Goal: Task Accomplishment & Management: Complete application form

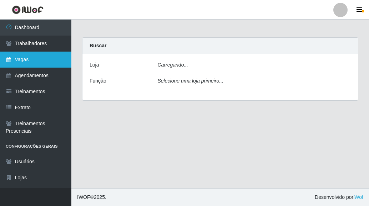
click at [22, 62] on link "Vagas" at bounding box center [35, 60] width 71 height 16
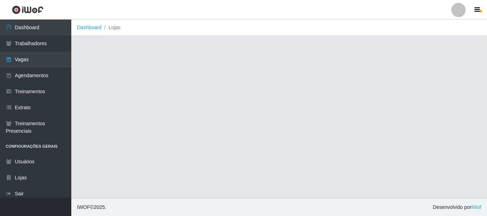
click at [232, 130] on main "Dashboard Lojas" at bounding box center [279, 109] width 416 height 179
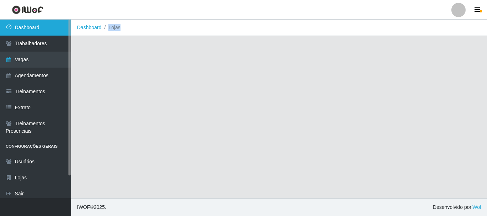
click at [34, 29] on link "Dashboard" at bounding box center [35, 28] width 71 height 16
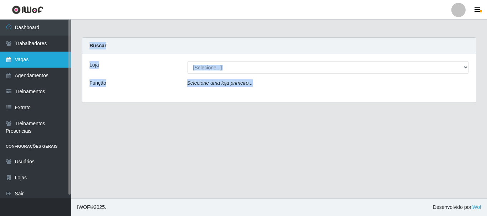
click at [21, 63] on link "Vagas" at bounding box center [35, 60] width 71 height 16
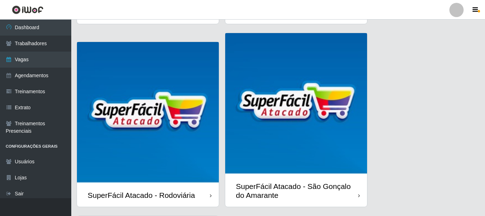
scroll to position [189, 0]
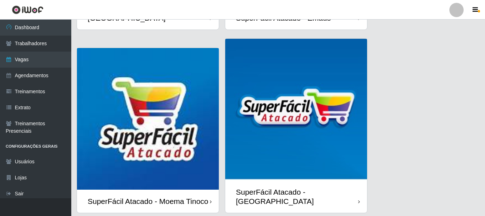
click at [153, 190] on div "SuperFácil Atacado - Moema Tinoco" at bounding box center [148, 201] width 142 height 23
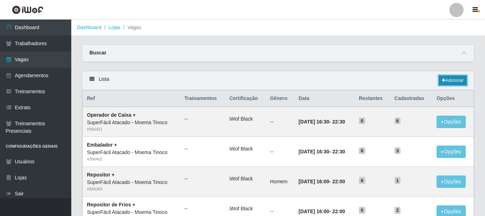
click at [368, 83] on link "Adicionar" at bounding box center [453, 81] width 28 height 10
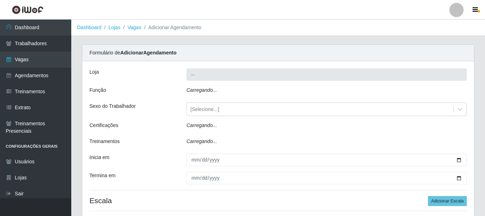
type input "SuperFácil Atacado - Moema Tinoco"
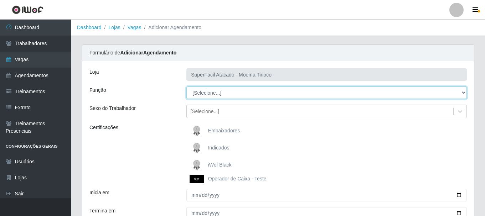
click at [368, 92] on select "[Selecione...] Embalador Embalador + Embalador ++ Operador de Caixa Operador de…" at bounding box center [326, 93] width 281 height 12
select select "1"
click at [186, 87] on select "[Selecione...] Embalador Embalador + Embalador ++ Operador de Caixa Operador de…" at bounding box center [326, 93] width 281 height 12
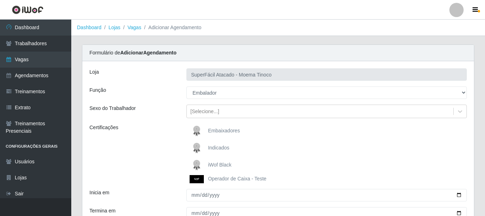
click at [217, 166] on span "iWof Black" at bounding box center [220, 165] width 24 height 6
click at [0, 0] on input "iWof Black" at bounding box center [0, 0] width 0 height 0
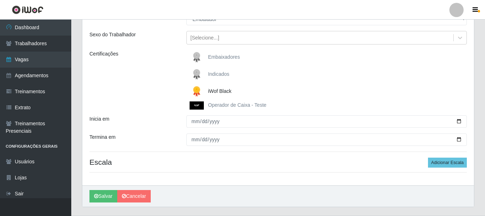
scroll to position [92, 0]
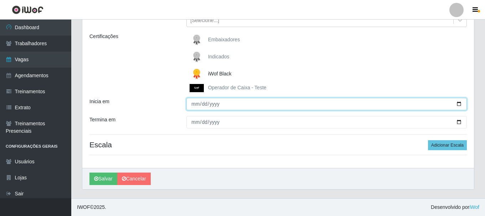
click at [368, 106] on input "Inicia em" at bounding box center [326, 104] width 281 height 12
type input "[DATE]"
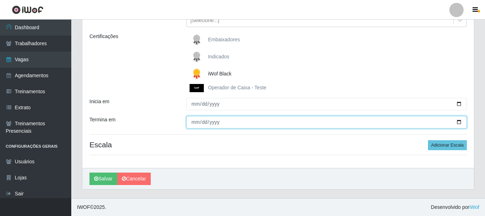
click at [368, 123] on input "Termina em" at bounding box center [326, 122] width 281 height 12
type input "[DATE]"
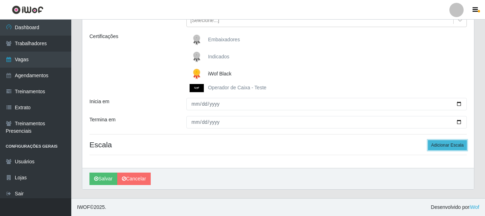
click at [368, 146] on button "Adicionar Escala" at bounding box center [447, 145] width 39 height 10
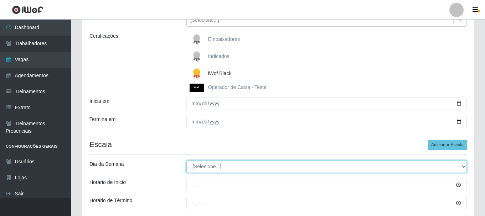
click at [368, 168] on select "[Selecione...] Segunda Terça Quarta Quinta Sexta Sábado Domingo" at bounding box center [326, 167] width 281 height 12
select select "4"
click at [186, 161] on select "[Selecione...] Segunda Terça Quarta Quinta Sexta Sábado Domingo" at bounding box center [326, 167] width 281 height 12
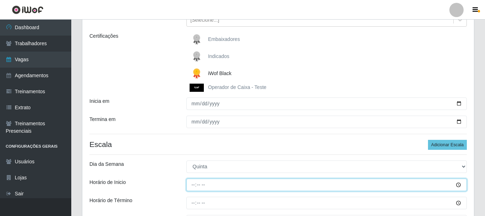
click at [191, 186] on input "Horário de Inicio" at bounding box center [326, 185] width 281 height 12
type input "07:00"
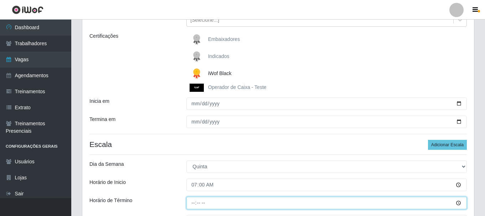
click at [190, 206] on input "Horário de Término" at bounding box center [326, 203] width 281 height 12
type input "13:00"
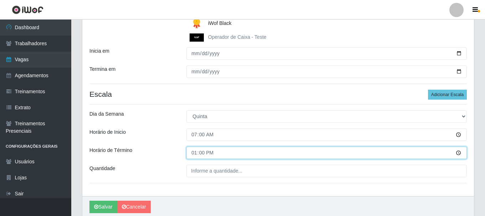
scroll to position [170, 0]
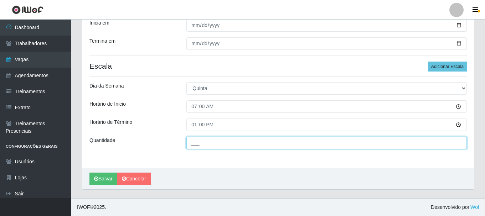
click at [192, 143] on input "___" at bounding box center [326, 143] width 281 height 12
type input "4__"
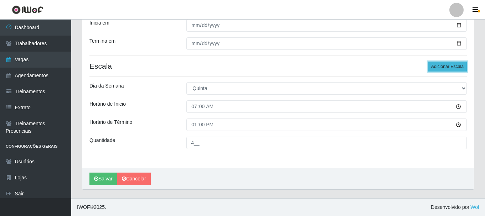
click at [368, 66] on button "Adicionar Escala" at bounding box center [447, 67] width 39 height 10
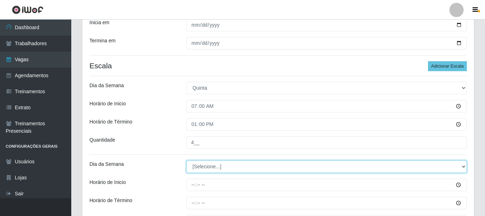
click at [368, 167] on select "[Selecione...] Segunda Terça Quarta Quinta Sexta Sábado Domingo" at bounding box center [326, 167] width 281 height 12
select select "4"
click at [186, 161] on select "[Selecione...] Segunda Terça Quarta Quinta Sexta Sábado Domingo" at bounding box center [326, 167] width 281 height 12
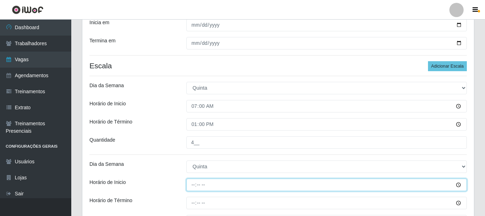
click at [193, 189] on input "Horário de Inicio" at bounding box center [326, 185] width 281 height 12
type input "11:00"
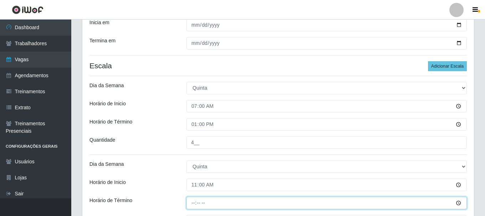
click at [190, 205] on input "Horário de Término" at bounding box center [326, 203] width 281 height 12
type input "17:00"
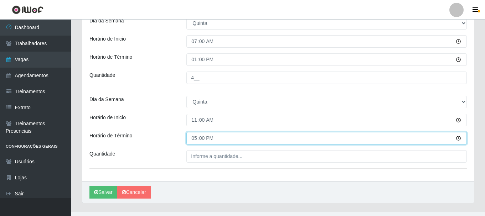
scroll to position [249, 0]
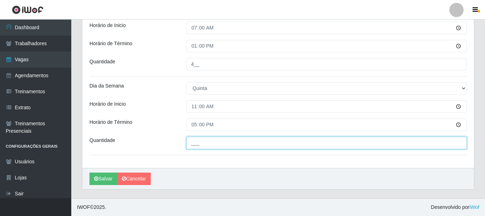
click at [192, 145] on input "___" at bounding box center [326, 143] width 281 height 12
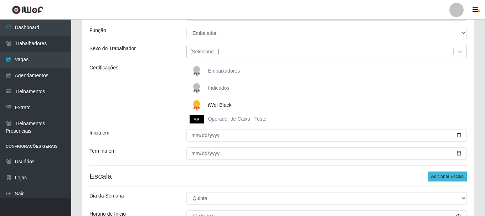
type input "2__"
click at [368, 178] on button "Adicionar Escala" at bounding box center [447, 177] width 39 height 10
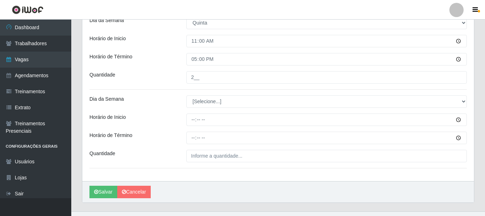
scroll to position [328, 0]
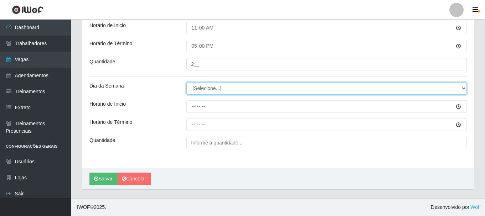
click at [368, 86] on select "[Selecione...] Segunda Terça Quarta Quinta Sexta Sábado Domingo" at bounding box center [326, 88] width 281 height 12
select select "4"
click at [186, 82] on select "[Selecione...] Segunda Terça Quarta Quinta Sexta Sábado Domingo" at bounding box center [326, 88] width 281 height 12
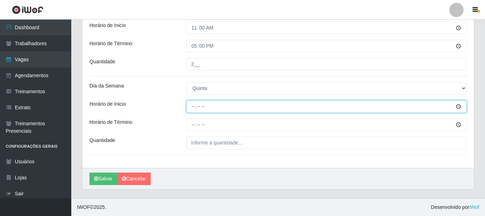
click at [190, 106] on input "Horário de Inicio" at bounding box center [326, 107] width 281 height 12
type input "16:30"
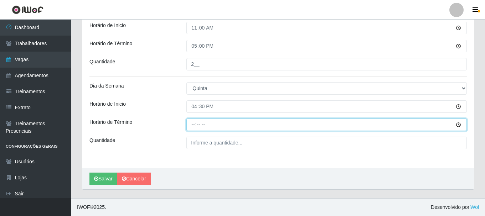
click at [194, 125] on input "Horário de Término" at bounding box center [326, 125] width 281 height 12
type input "22:30"
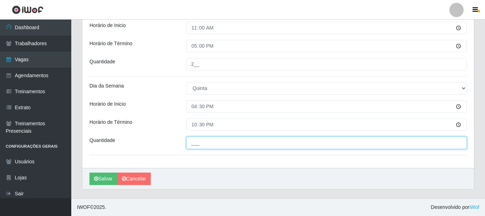
click at [198, 144] on input "___" at bounding box center [326, 143] width 281 height 12
type input "03_"
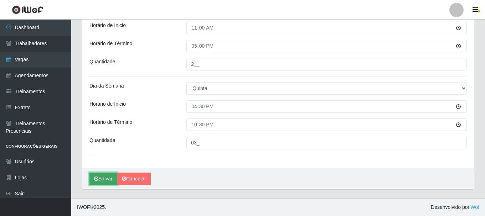
click at [103, 181] on button "Salvar" at bounding box center [103, 179] width 28 height 12
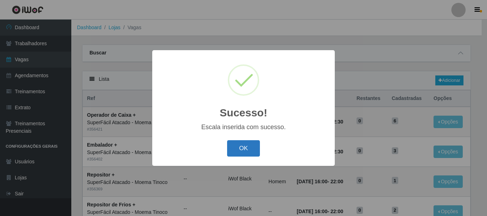
click at [240, 153] on button "OK" at bounding box center [243, 148] width 33 height 17
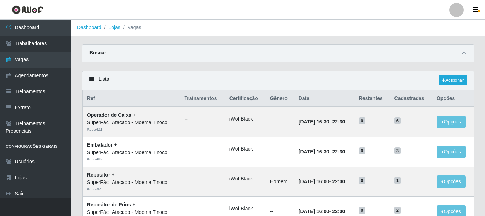
click at [368, 59] on div "Buscar" at bounding box center [278, 53] width 392 height 17
click at [368, 54] on icon at bounding box center [464, 53] width 5 height 5
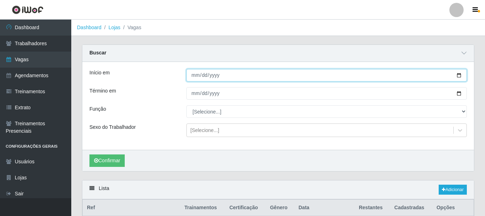
click at [368, 76] on input "Início em" at bounding box center [326, 75] width 281 height 12
type input "[DATE]"
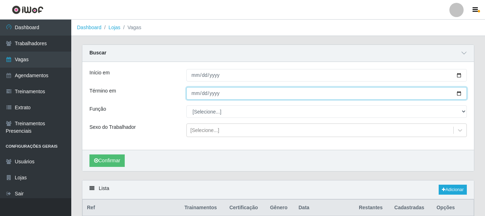
click at [189, 94] on input "Término em" at bounding box center [326, 93] width 281 height 12
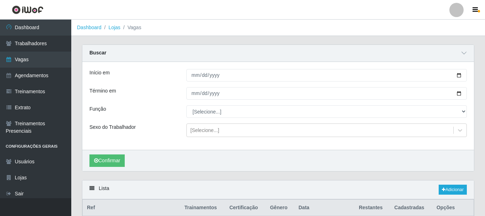
click at [281, 122] on div "Início em [DATE] Término em Função [Selecione...] Embalador Embalador + Embalad…" at bounding box center [278, 106] width 392 height 88
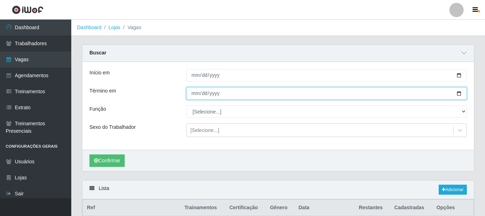
click at [368, 94] on input "Término em" at bounding box center [326, 93] width 281 height 12
type input "[DATE]"
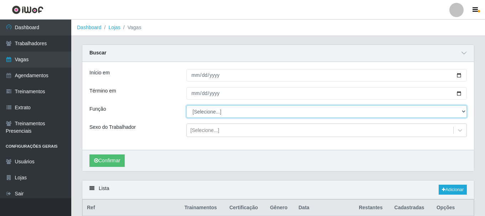
click at [368, 112] on select "[Selecione...] Embalador Embalador + Embalador ++ Operador de Caixa Operador de…" at bounding box center [326, 112] width 281 height 12
select select "1"
click at [186, 106] on select "[Selecione...] Embalador Embalador + Embalador ++ Operador de Caixa Operador de…" at bounding box center [326, 112] width 281 height 12
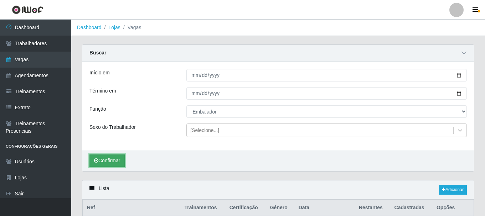
click at [109, 164] on button "Confirmar" at bounding box center [106, 161] width 35 height 12
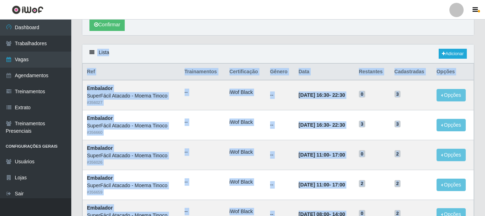
scroll to position [207, 0]
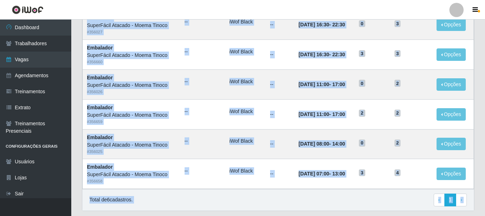
drag, startPoint x: 484, startPoint y: 197, endPoint x: 487, endPoint y: 215, distance: 18.0
click at [368, 206] on html "Perfil Alterar Senha Sair Dashboard Trabalhadores Vagas Agendamentos Treinament…" at bounding box center [242, 15] width 485 height 444
click at [368, 202] on div "Total de 6 cadastros. ‹ Previous 1 › Next" at bounding box center [277, 200] width 377 height 13
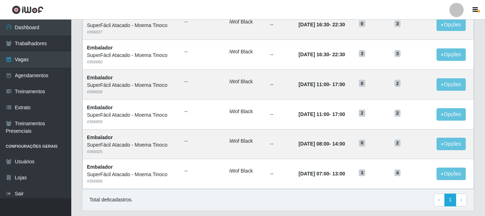
scroll to position [17, 0]
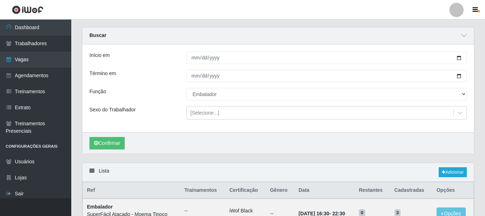
click at [368, 206] on div "Carregando... Buscar Início em [DATE] Término em [DATE] Função [Selecione...] E…" at bounding box center [278, 218] width 414 height 382
click at [368, 206] on html "Perfil Alterar Senha Sair Dashboard Trabalhadores Vagas Agendamentos Treinament…" at bounding box center [242, 205] width 485 height 444
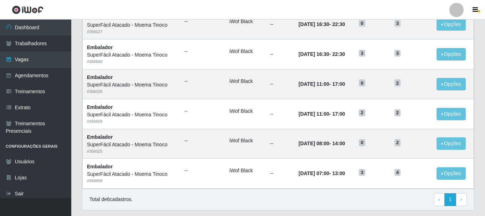
scroll to position [228, 0]
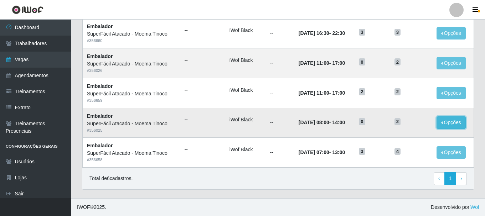
click at [368, 124] on button "Opções" at bounding box center [451, 123] width 29 height 12
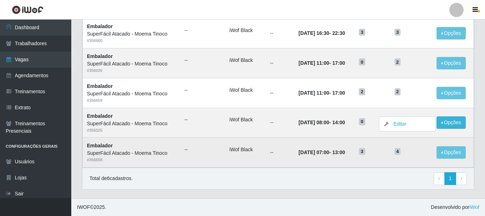
click at [368, 139] on td "4" at bounding box center [411, 153] width 42 height 30
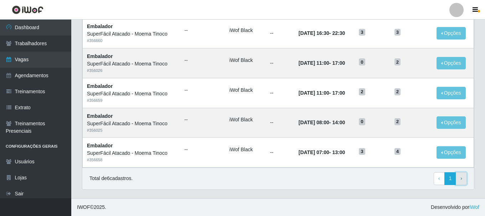
click at [368, 180] on link "› Next" at bounding box center [461, 179] width 11 height 13
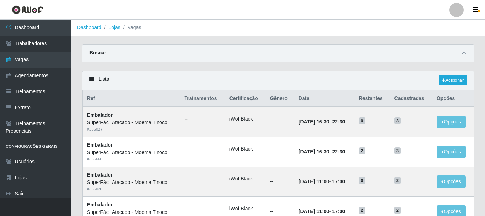
scroll to position [119, 0]
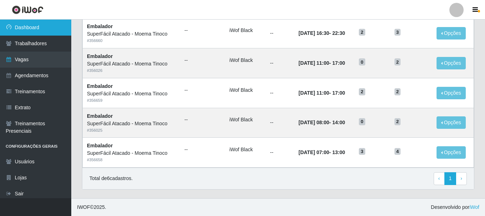
click at [29, 26] on link "Dashboard" at bounding box center [35, 28] width 71 height 16
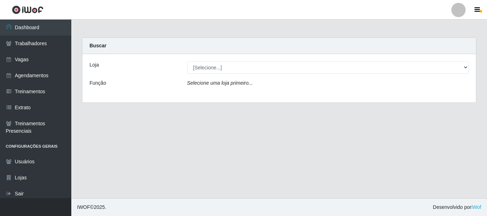
click at [487, 196] on main "Carregando... Buscar Loja [Selecione...] SuperFácil Atacado - Alto de São Manoe…" at bounding box center [279, 109] width 416 height 179
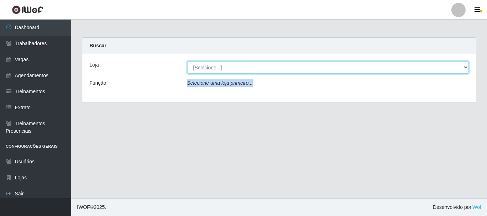
click at [464, 68] on select "[Selecione...] SuperFácil Atacado - Alto de São Manoel SuperFácil Atacado - Ema…" at bounding box center [328, 67] width 282 height 12
select select "540"
click at [187, 61] on select "[Selecione...] SuperFácil Atacado - Alto de São Manoel SuperFácil Atacado - Ema…" at bounding box center [328, 67] width 282 height 12
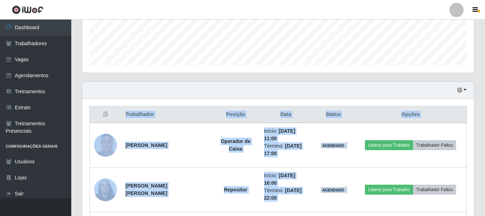
scroll to position [379, 0]
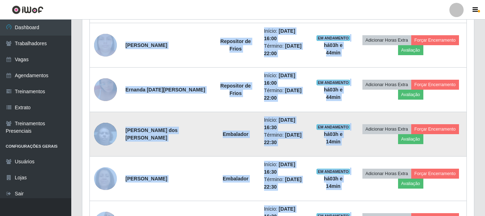
click at [220, 119] on td "Embalador" at bounding box center [235, 134] width 48 height 45
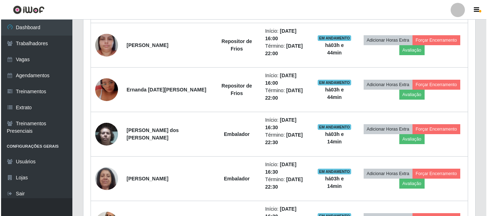
scroll to position [189, 0]
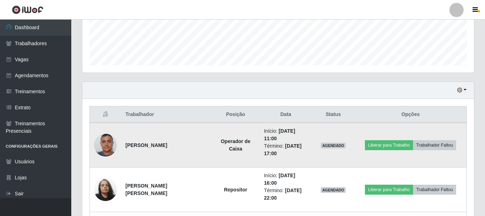
click at [108, 150] on img at bounding box center [105, 145] width 23 height 30
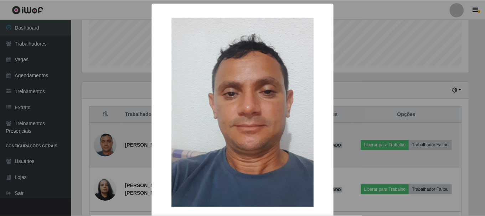
scroll to position [148, 388]
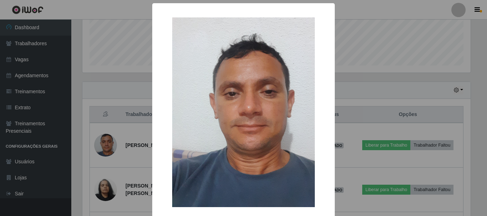
click at [369, 46] on div "× OK Cancel" at bounding box center [243, 108] width 487 height 216
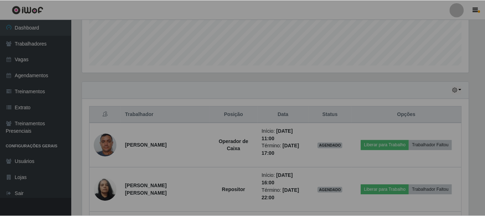
scroll to position [148, 392]
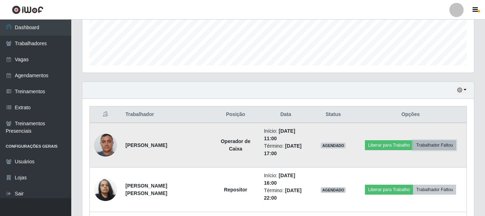
click at [430, 149] on button "Trabalhador Faltou" at bounding box center [434, 145] width 43 height 10
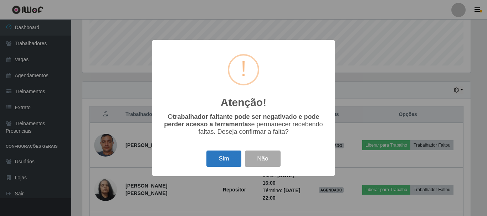
click at [223, 158] on button "Sim" at bounding box center [223, 159] width 35 height 17
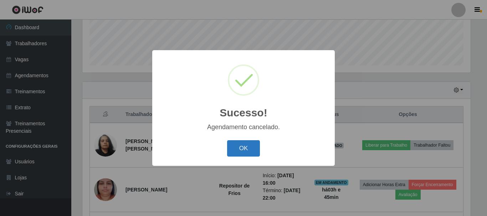
click at [250, 150] on button "OK" at bounding box center [243, 148] width 33 height 17
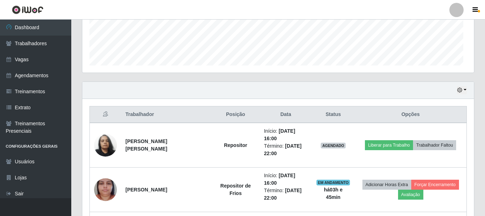
scroll to position [148, 392]
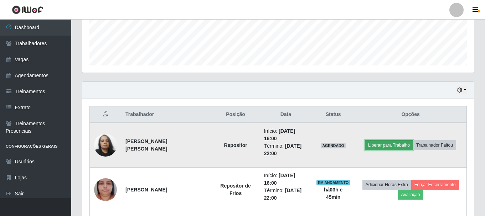
click at [397, 149] on button "Liberar para Trabalho" at bounding box center [389, 145] width 48 height 10
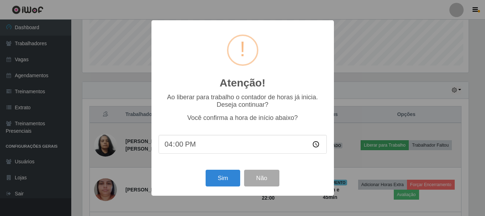
scroll to position [148, 388]
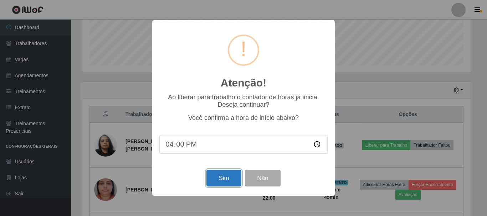
click at [233, 183] on button "Sim" at bounding box center [223, 178] width 35 height 17
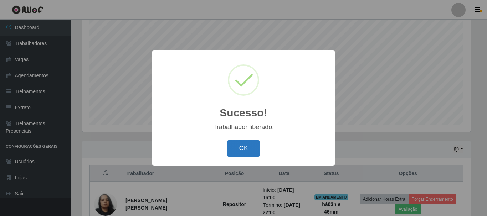
click at [234, 148] on button "OK" at bounding box center [243, 148] width 33 height 17
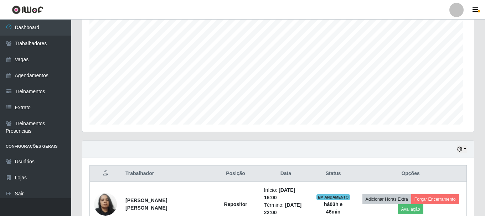
scroll to position [148, 392]
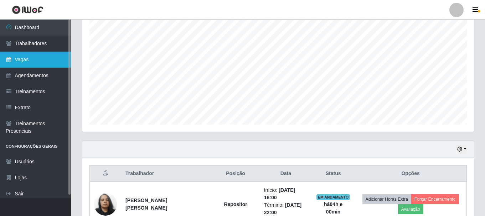
click at [36, 57] on link "Vagas" at bounding box center [35, 60] width 71 height 16
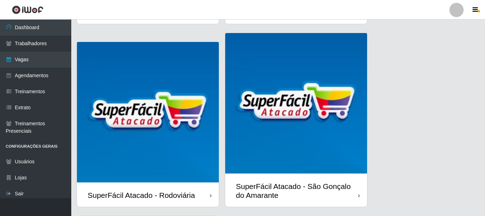
scroll to position [189, 0]
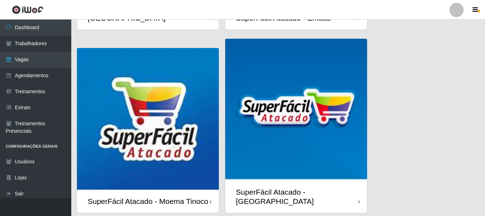
click at [170, 122] on img at bounding box center [148, 119] width 142 height 142
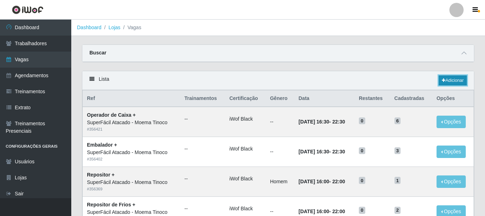
click at [452, 82] on link "Adicionar" at bounding box center [453, 81] width 28 height 10
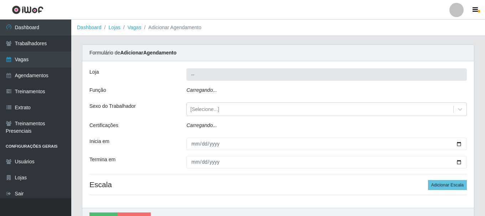
type input "SuperFácil Atacado - Moema Tinoco"
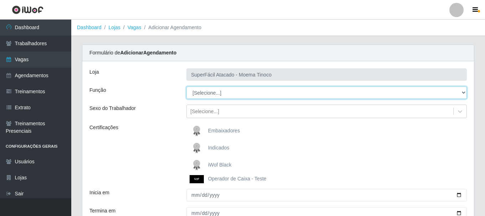
click at [464, 93] on select "[Selecione...] Embalador Embalador + Embalador ++ Operador de Caixa Operador de…" at bounding box center [326, 93] width 281 height 12
select select "22"
click at [186, 87] on select "[Selecione...] Embalador Embalador + Embalador ++ Operador de Caixa Operador de…" at bounding box center [326, 93] width 281 height 12
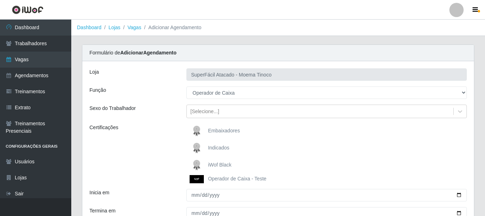
click at [211, 167] on span "iWof Black" at bounding box center [220, 165] width 24 height 6
click at [0, 0] on input "iWof Black" at bounding box center [0, 0] width 0 height 0
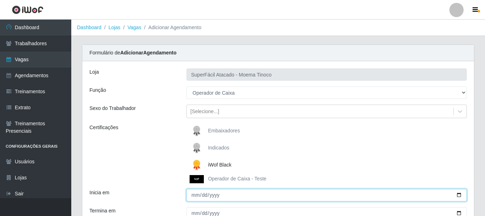
click at [459, 195] on input "Inicia em" at bounding box center [326, 195] width 281 height 12
type input "[DATE]"
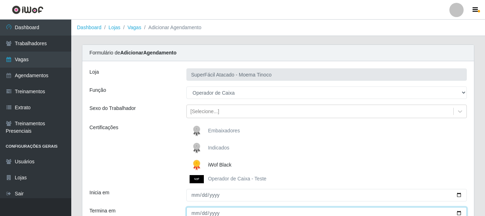
click at [458, 212] on input "Termina em" at bounding box center [326, 213] width 281 height 12
type input "[DATE]"
click at [484, 211] on div "Carregando... Formulário de Adicionar Agendamento Loja SuperFácil Atacado - Moe…" at bounding box center [278, 167] width 414 height 245
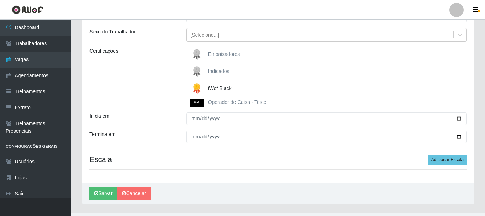
scroll to position [92, 0]
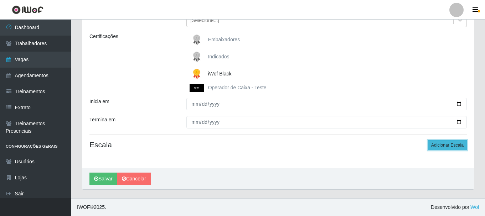
click at [456, 148] on button "Adicionar Escala" at bounding box center [447, 145] width 39 height 10
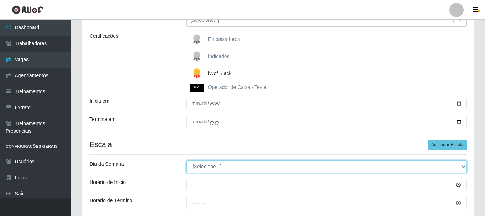
click at [463, 166] on select "[Selecione...] Segunda Terça Quarta Quinta Sexta Sábado Domingo" at bounding box center [326, 167] width 281 height 12
select select "4"
click at [186, 161] on select "[Selecione...] Segunda Terça Quarta Quinta Sexta Sábado Domingo" at bounding box center [326, 167] width 281 height 12
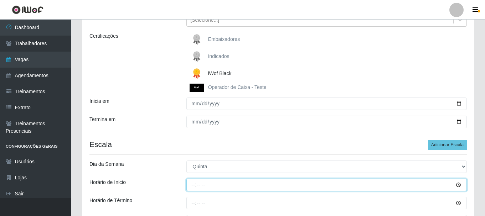
click at [193, 187] on input "Horário de Inicio" at bounding box center [326, 185] width 281 height 12
type input "07:00"
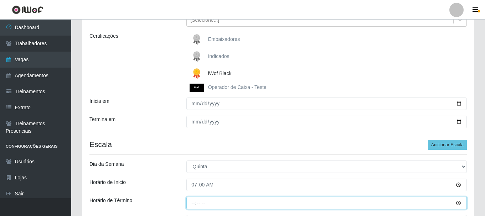
click at [188, 202] on input "Horário de Término" at bounding box center [326, 203] width 281 height 12
type input "13:00"
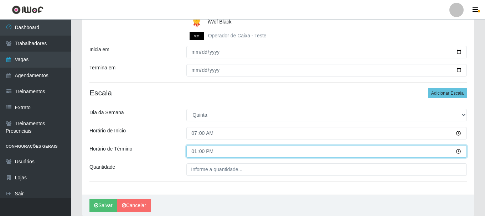
scroll to position [170, 0]
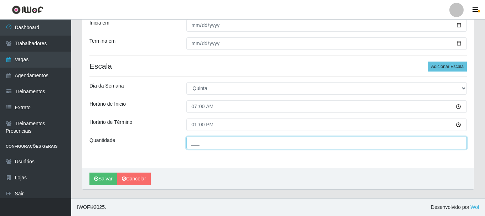
click at [192, 145] on input "___" at bounding box center [326, 143] width 281 height 12
type input "2__"
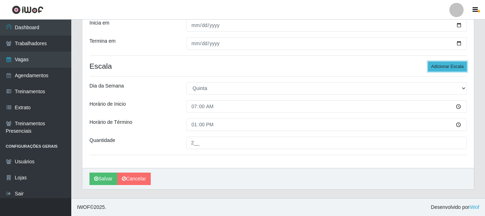
click at [445, 69] on button "Adicionar Escala" at bounding box center [447, 67] width 39 height 10
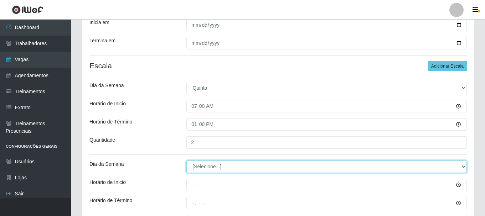
click at [464, 167] on select "[Selecione...] Segunda Terça Quarta Quinta Sexta Sábado Domingo" at bounding box center [326, 167] width 281 height 12
select select "4"
click at [186, 161] on select "[Selecione...] Segunda Terça Quarta Quinta Sexta Sábado Domingo" at bounding box center [326, 167] width 281 height 12
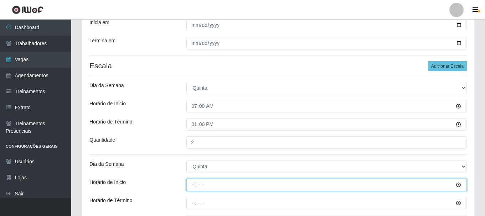
click at [461, 186] on input "Horário de Inicio" at bounding box center [326, 185] width 281 height 12
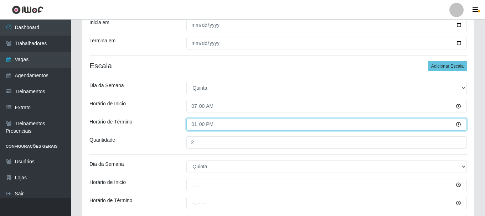
click at [302, 130] on input "13:00" at bounding box center [326, 124] width 281 height 12
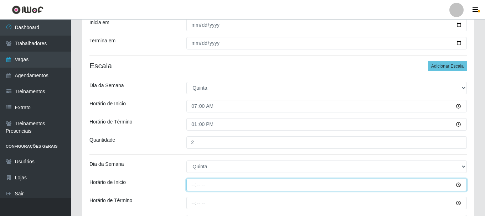
click at [191, 187] on input "Horário de Inicio" at bounding box center [326, 185] width 281 height 12
type input "09:00"
click at [194, 189] on input "Horário de Inicio" at bounding box center [326, 185] width 281 height 12
type input "10:00"
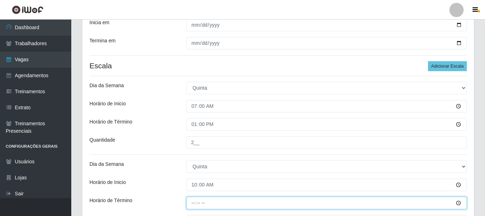
click at [191, 206] on input "Horário de Término" at bounding box center [326, 203] width 281 height 12
type input "16:00"
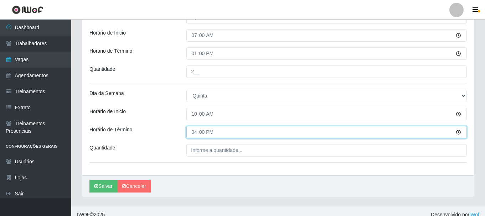
scroll to position [249, 0]
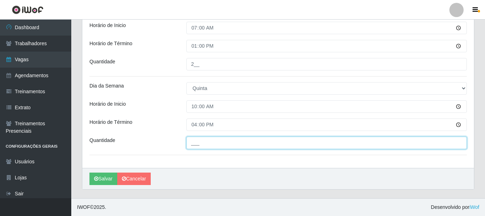
click at [193, 143] on input "___" at bounding box center [326, 143] width 281 height 12
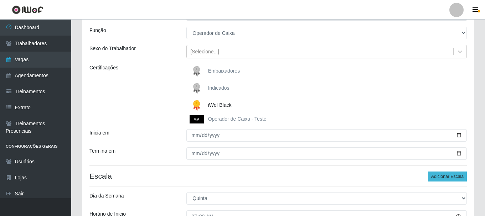
type input "2__"
click at [444, 177] on button "Adicionar Escala" at bounding box center [447, 177] width 39 height 10
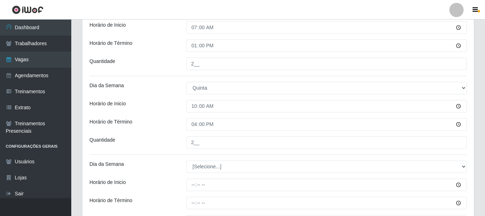
scroll to position [328, 0]
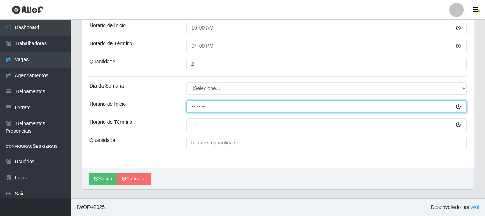
click at [458, 107] on input "Horário de Inicio" at bounding box center [326, 107] width 281 height 12
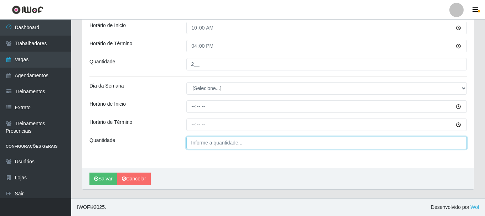
type input "___"
click at [292, 142] on input "___" at bounding box center [326, 143] width 281 height 12
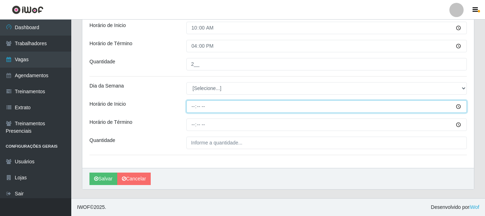
click at [193, 106] on input "Horário de Inicio" at bounding box center [326, 107] width 281 height 12
type input "17:00"
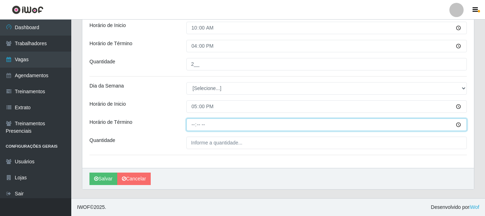
click at [191, 126] on input "Horário de Término" at bounding box center [326, 125] width 281 height 12
type input "23:00"
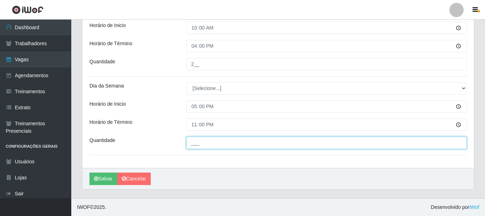
click at [195, 145] on input "___" at bounding box center [326, 143] width 281 height 12
type input "3__"
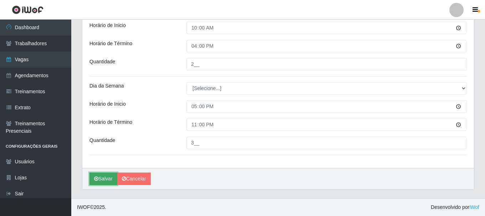
click at [109, 179] on button "Salvar" at bounding box center [103, 179] width 28 height 12
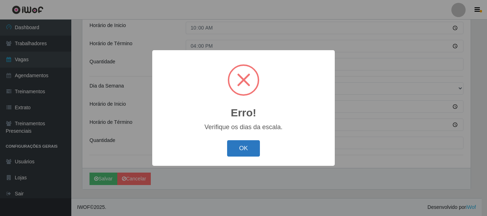
click at [244, 151] on button "OK" at bounding box center [243, 148] width 33 height 17
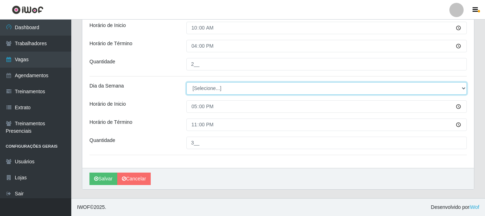
click at [463, 86] on select "[Selecione...] Segunda Terça Quarta Quinta Sexta Sábado Domingo" at bounding box center [326, 88] width 281 height 12
select select "4"
click at [186, 82] on select "[Selecione...] Segunda Terça Quarta Quinta Sexta Sábado Domingo" at bounding box center [326, 88] width 281 height 12
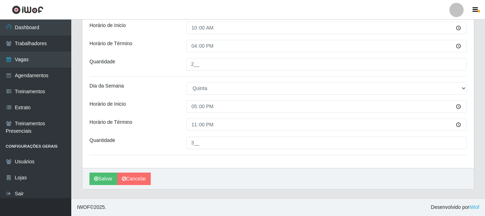
click at [107, 180] on button "Salvar" at bounding box center [103, 179] width 28 height 12
click at [109, 181] on button "Salvar" at bounding box center [103, 179] width 28 height 12
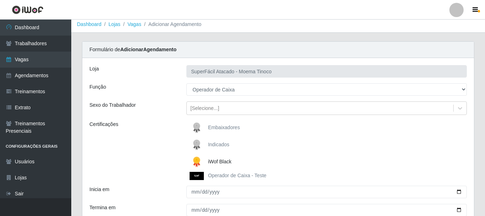
scroll to position [0, 0]
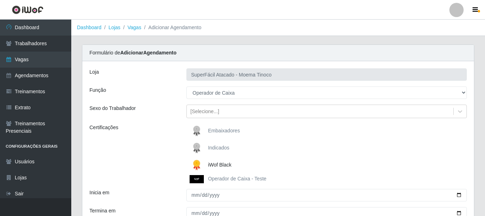
click at [285, 135] on div "Embaixadores" at bounding box center [326, 131] width 281 height 14
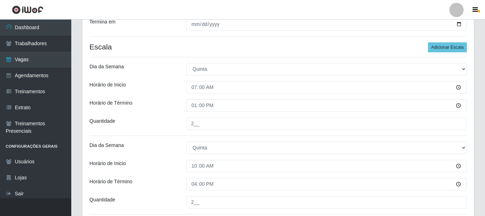
scroll to position [328, 0]
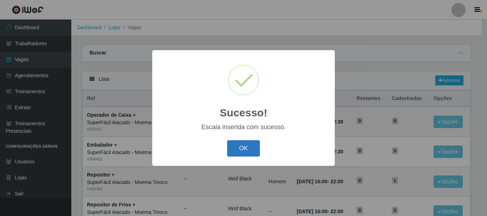
click at [241, 149] on button "OK" at bounding box center [243, 148] width 33 height 17
